Goal: Navigation & Orientation: Find specific page/section

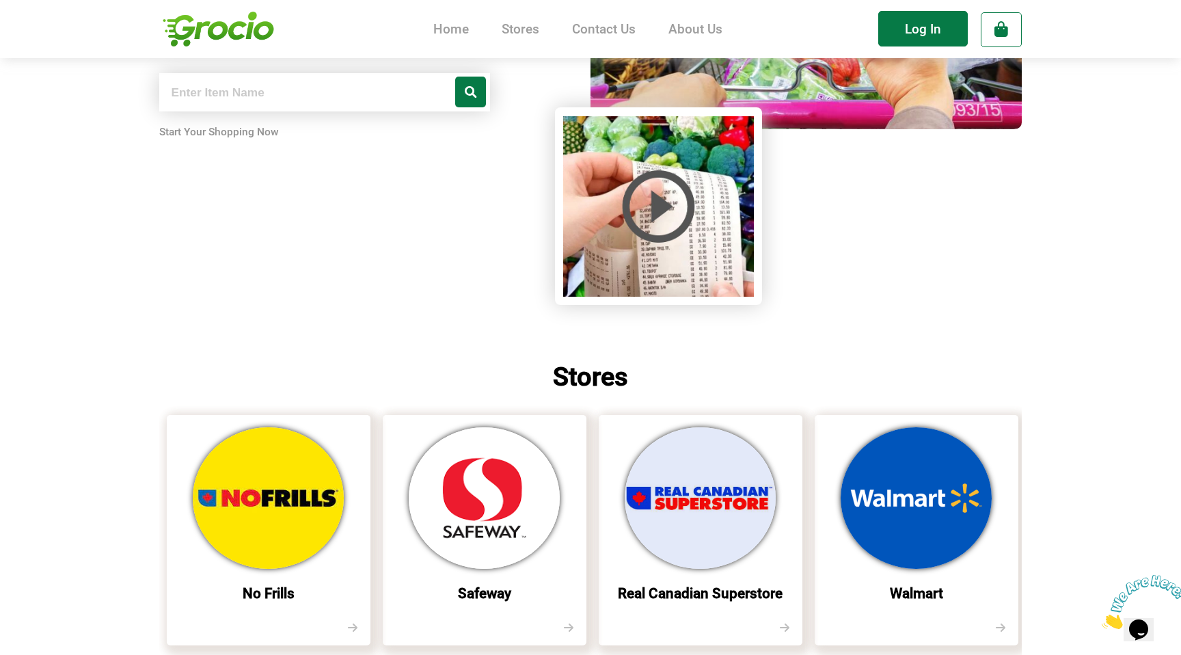
scroll to position [293, 0]
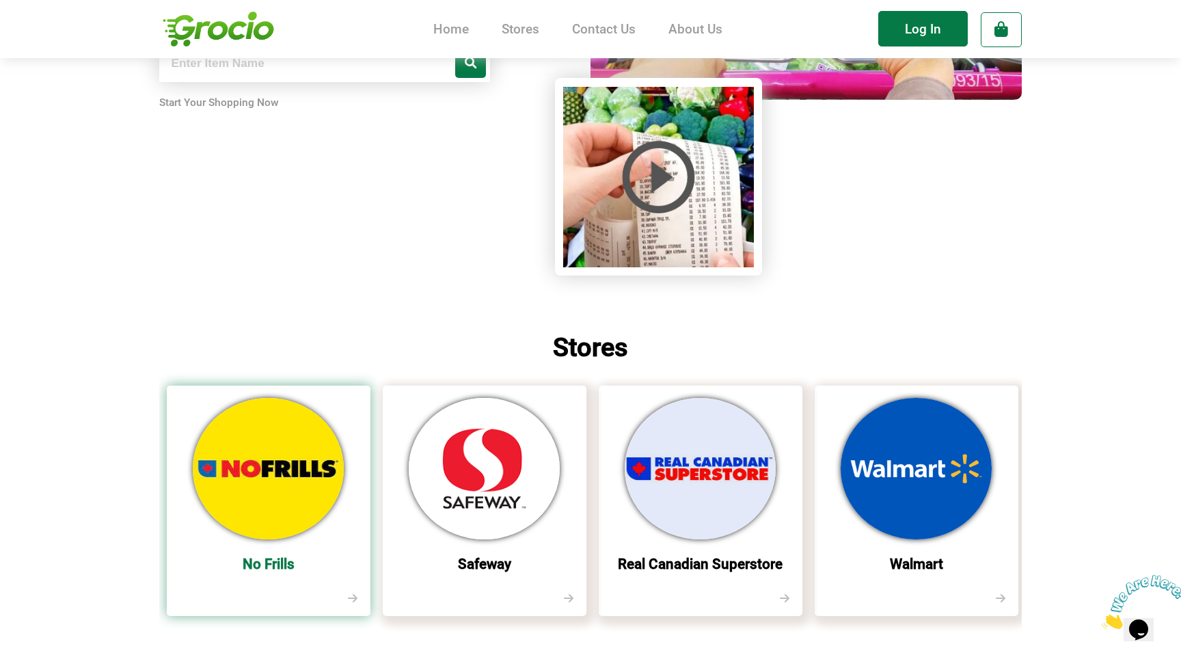
click at [262, 446] on img at bounding box center [268, 468] width 151 height 141
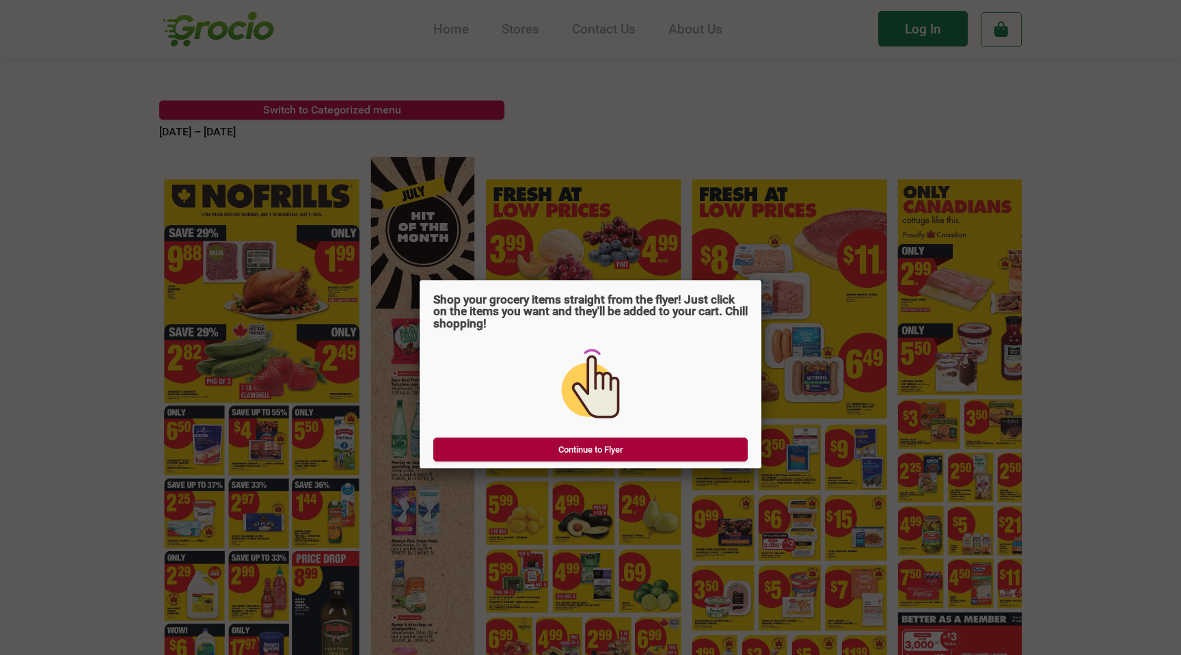
click at [508, 458] on link "Continue to Flyer" at bounding box center [590, 449] width 314 height 24
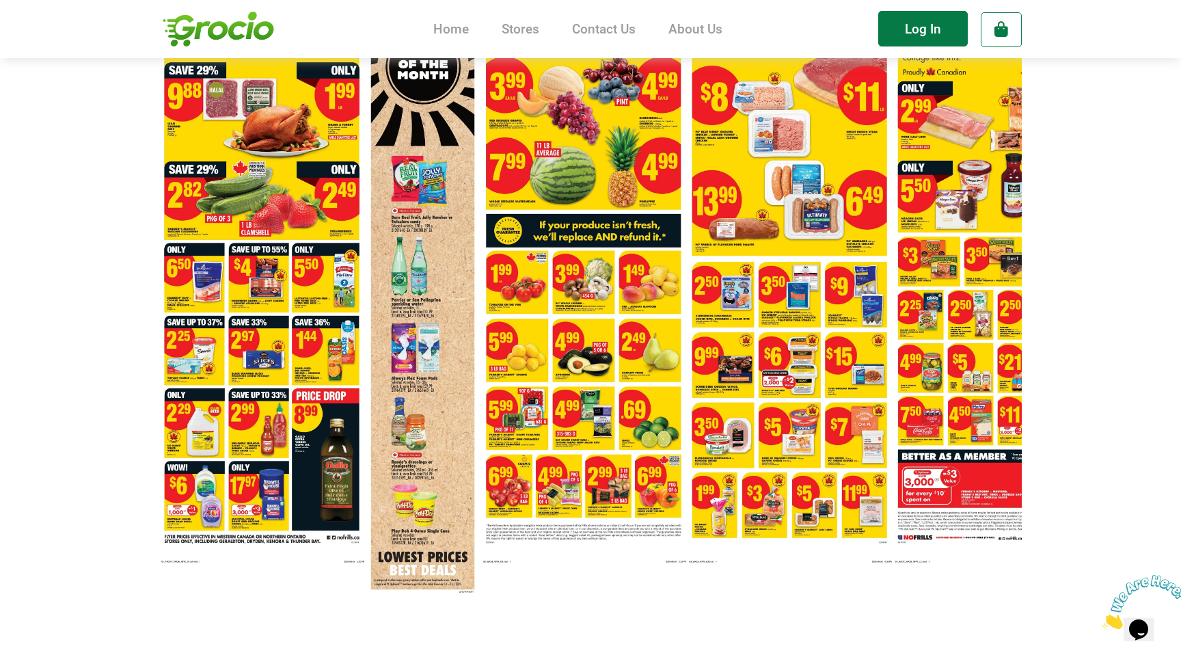
scroll to position [146, 0]
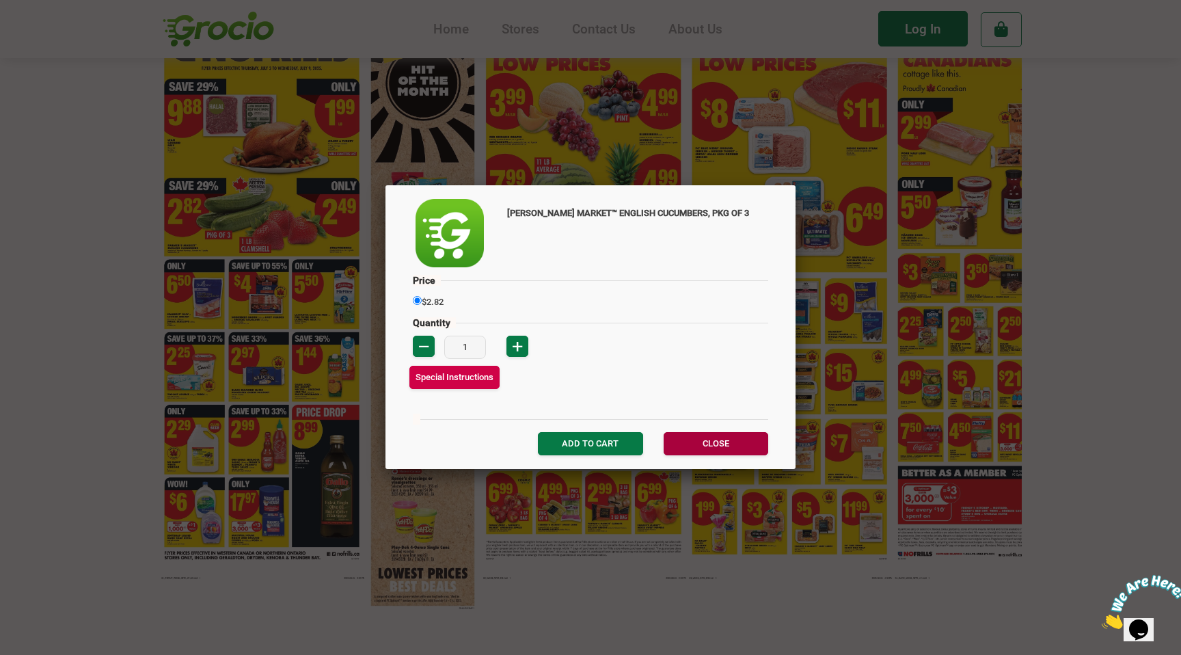
click at [702, 437] on link "Close" at bounding box center [715, 443] width 105 height 23
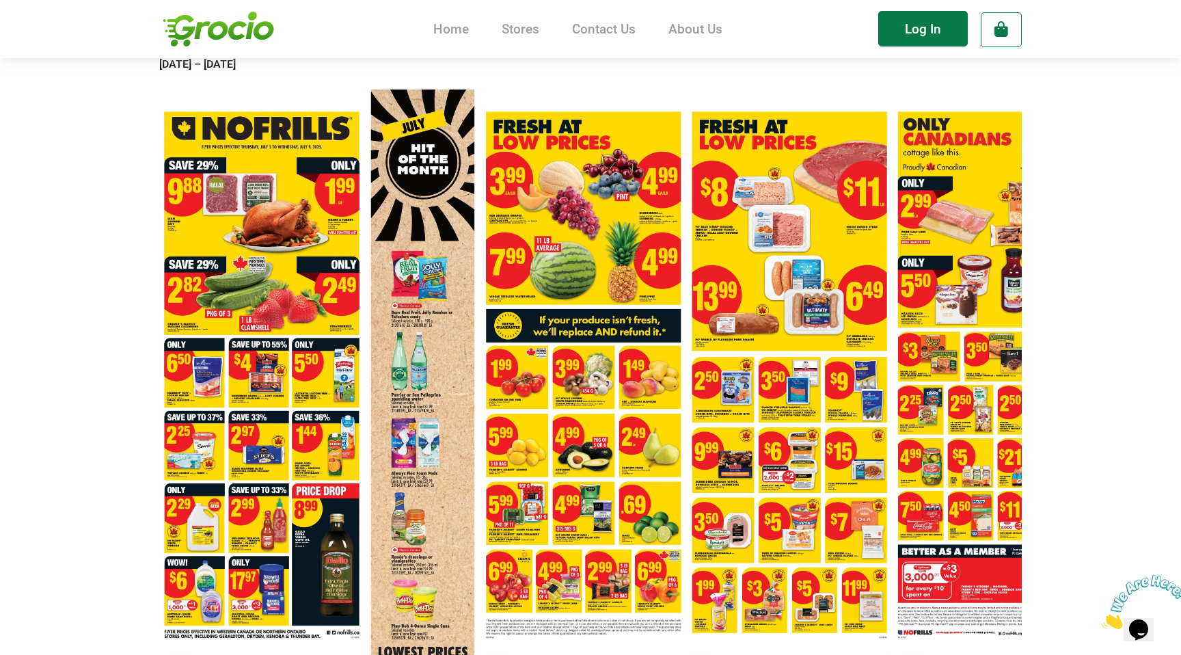
scroll to position [63, 0]
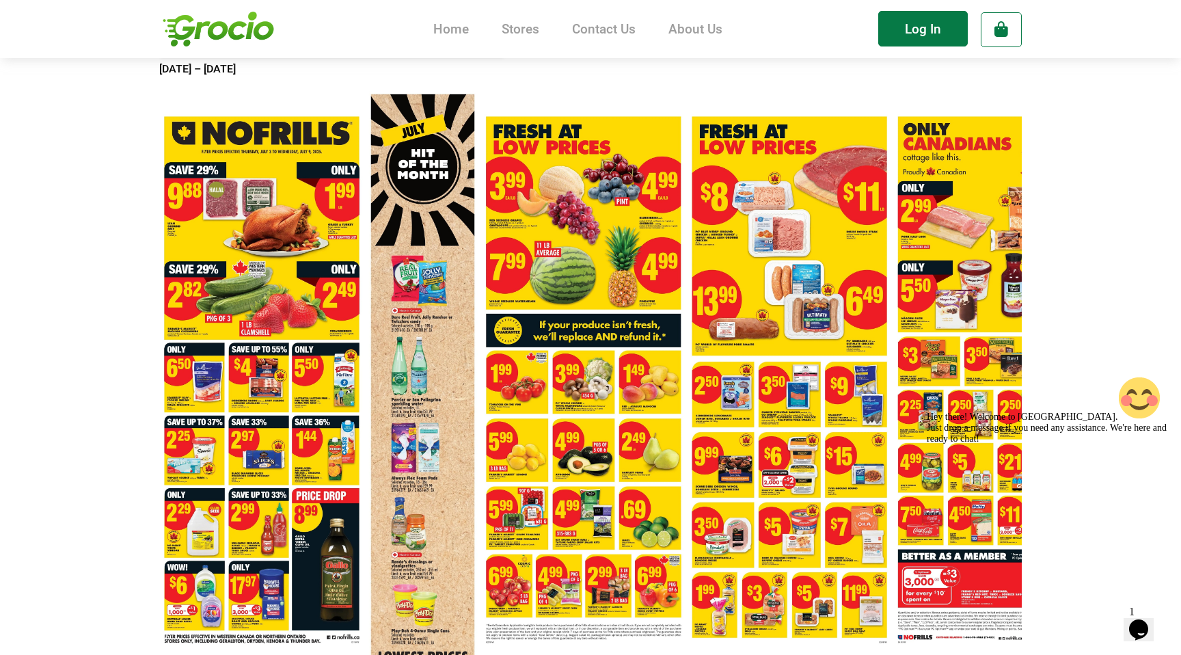
click at [243, 18] on img at bounding box center [218, 28] width 118 height 51
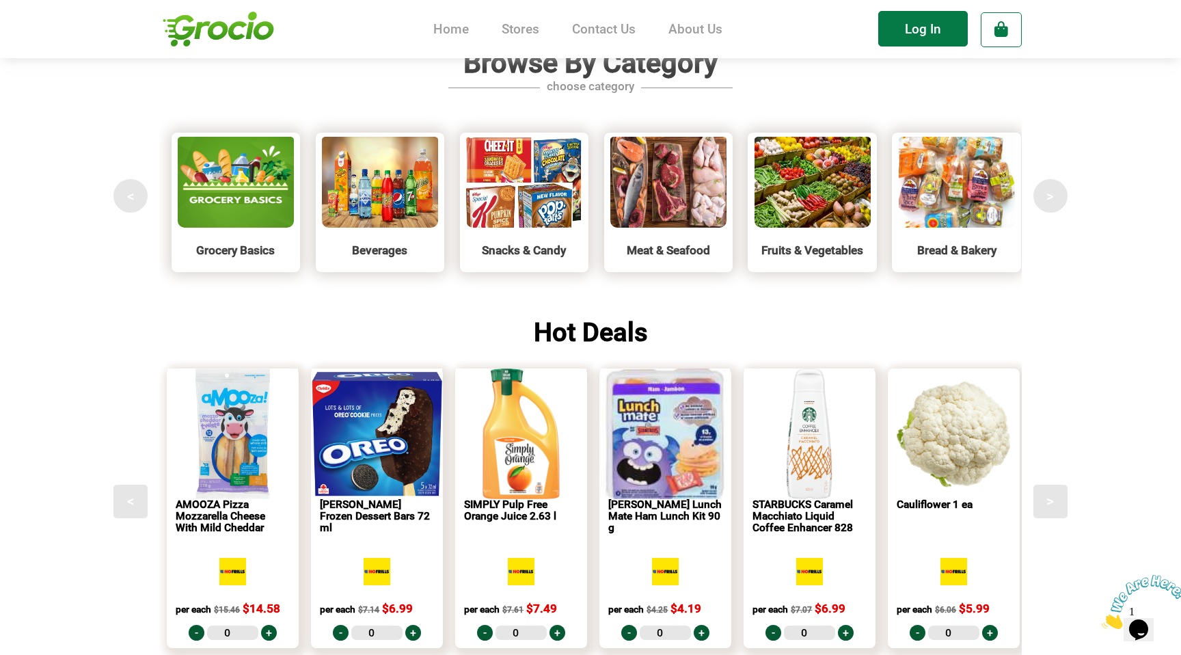
scroll to position [1363, 0]
